Goal: Task Accomplishment & Management: Complete application form

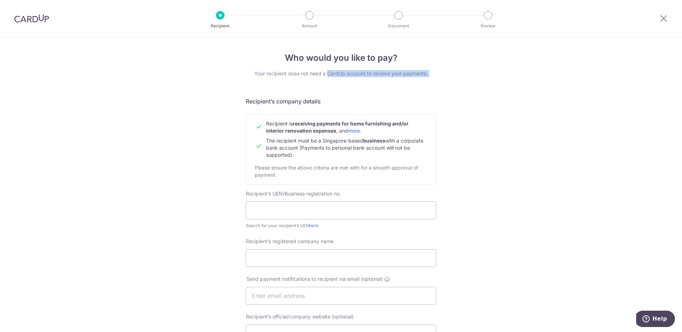
drag, startPoint x: 326, startPoint y: 73, endPoint x: 427, endPoint y: 77, distance: 100.7
click at [427, 77] on div "Who would you like to pay? Your recipient does not need a CardUp account to rec…" at bounding box center [341, 295] width 191 height 487
click at [427, 77] on div "Your recipient does not need a CardUp account to receive your payments." at bounding box center [341, 73] width 191 height 7
click at [439, 129] on div "Who would you like to pay? Your recipient does not need a CardUp account to rec…" at bounding box center [341, 304] width 682 height 535
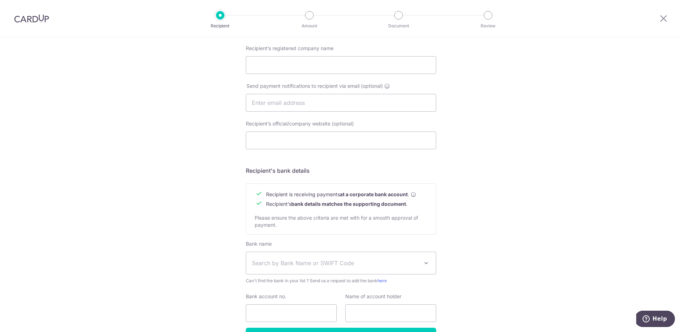
scroll to position [103, 0]
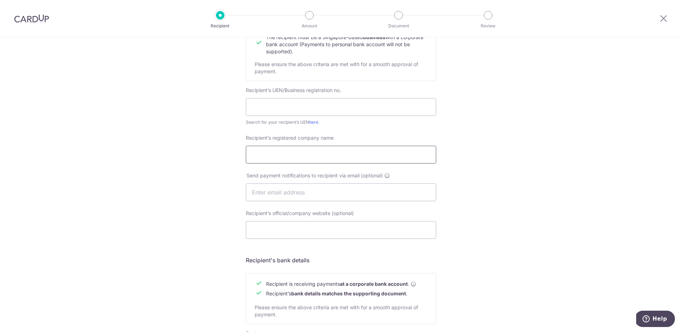
click at [307, 155] on input "Recipient’s registered company name" at bounding box center [341, 155] width 191 height 18
click at [484, 123] on div "Who would you like to pay? Your recipient does not need a CardUp account to rec…" at bounding box center [341, 201] width 682 height 535
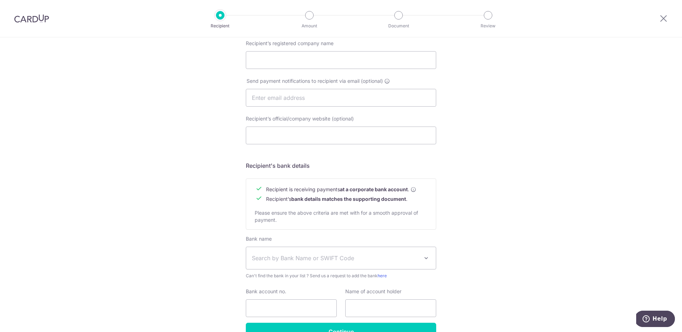
scroll to position [240, 0]
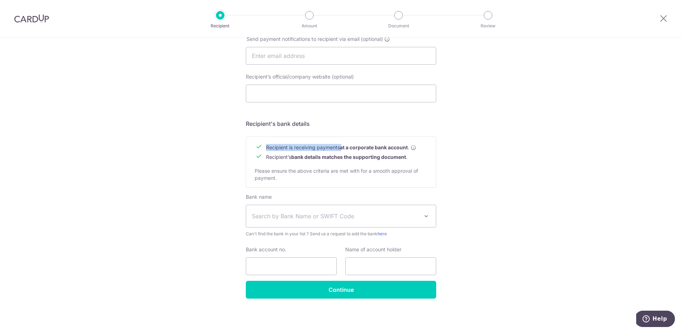
drag, startPoint x: 362, startPoint y: 152, endPoint x: 424, endPoint y: 153, distance: 61.9
click at [424, 153] on div "Recipient is receiving payments at a corporate bank account . Recipient’s bank …" at bounding box center [341, 161] width 191 height 51
click at [423, 153] on div "Recipient is receiving payments at a corporate bank account . Recipient’s bank …" at bounding box center [341, 161] width 191 height 51
